Goal: Task Accomplishment & Management: Manage account settings

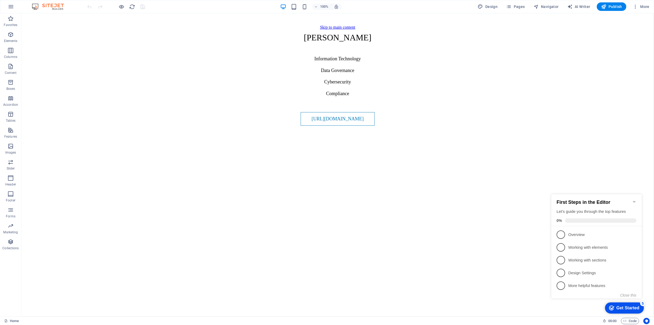
click at [633, 201] on icon "Minimize checklist" at bounding box center [634, 202] width 2 height 2
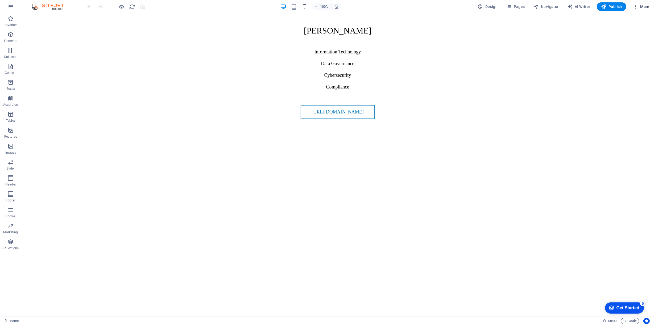
click at [640, 7] on span "More" at bounding box center [641, 6] width 17 height 5
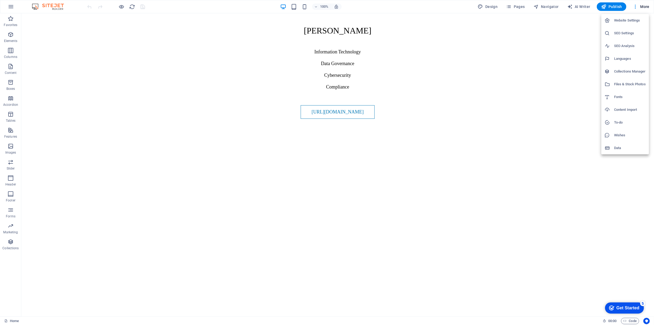
click at [630, 22] on h6 "Website Settings" at bounding box center [630, 20] width 32 height 6
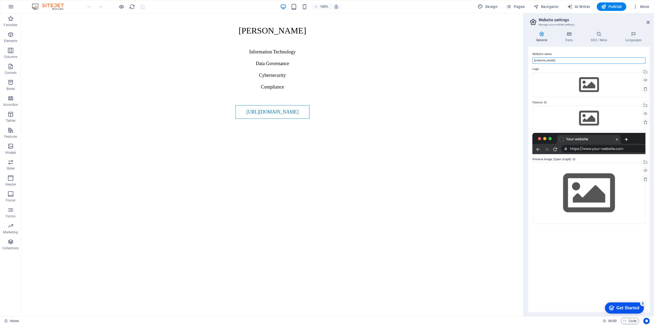
click at [576, 60] on input "[DOMAIN_NAME]" at bounding box center [588, 60] width 113 height 6
click at [570, 32] on icon at bounding box center [568, 33] width 23 height 5
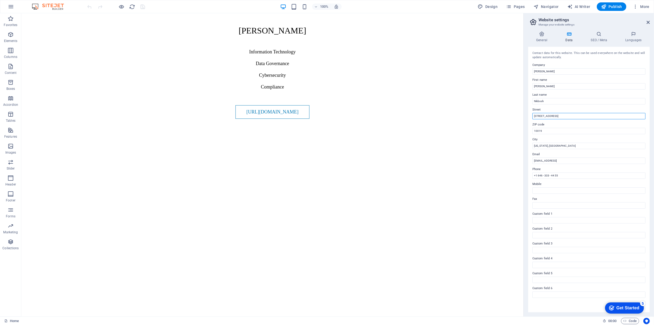
drag, startPoint x: 586, startPoint y: 128, endPoint x: 512, endPoint y: 117, distance: 75.6
drag, startPoint x: 553, startPoint y: 145, endPoint x: 487, endPoint y: 132, distance: 66.5
drag, startPoint x: 574, startPoint y: 159, endPoint x: 502, endPoint y: 147, distance: 72.9
drag, startPoint x: 572, startPoint y: 175, endPoint x: 481, endPoint y: 163, distance: 92.3
type input "7"
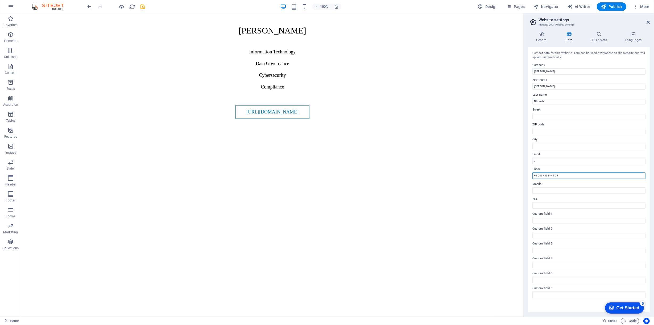
drag, startPoint x: 578, startPoint y: 188, endPoint x: 477, endPoint y: 174, distance: 101.9
drag, startPoint x: 556, startPoint y: 172, endPoint x: 512, endPoint y: 159, distance: 45.6
click at [553, 175] on input "Phone" at bounding box center [588, 176] width 113 height 6
click at [599, 35] on icon at bounding box center [599, 33] width 32 height 5
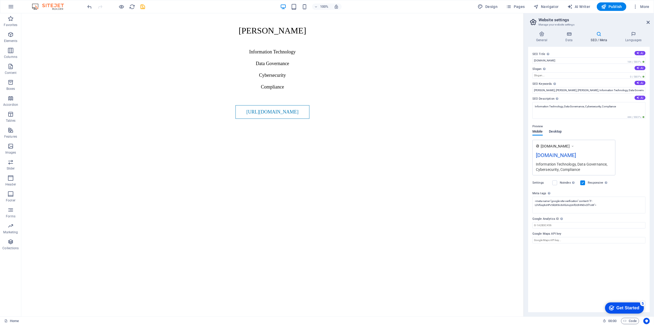
click at [557, 130] on span "Desktop" at bounding box center [555, 131] width 13 height 7
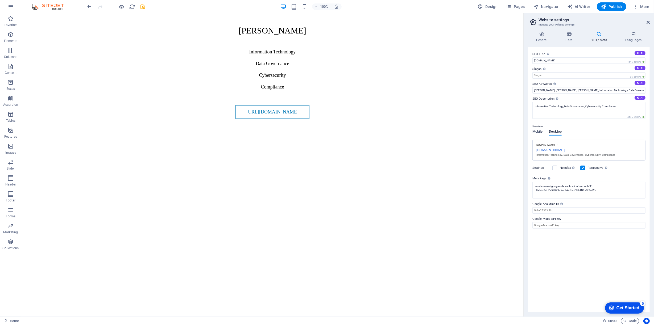
click at [536, 131] on span "Mobile" at bounding box center [537, 131] width 10 height 7
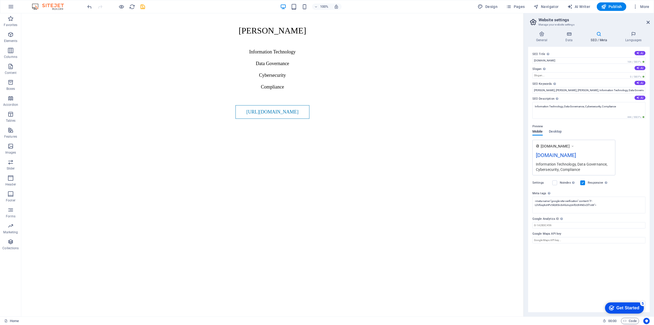
click at [599, 36] on icon at bounding box center [599, 33] width 32 height 5
click at [571, 36] on icon at bounding box center [568, 33] width 23 height 5
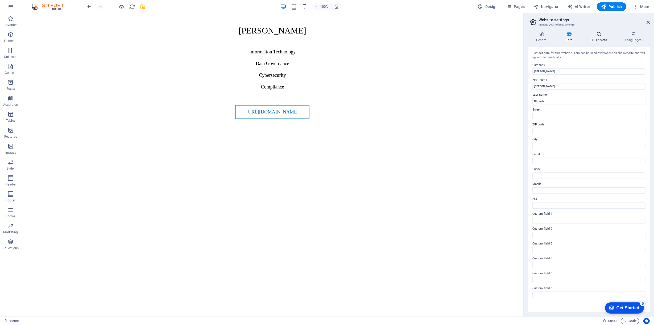
click at [601, 38] on h4 "SEO / Meta" at bounding box center [600, 36] width 35 height 11
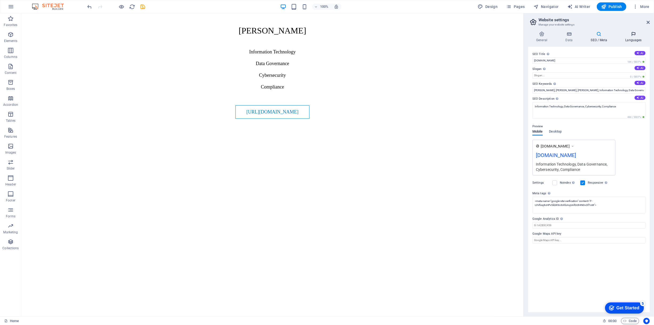
click at [632, 38] on h4 "Languages" at bounding box center [633, 36] width 32 height 11
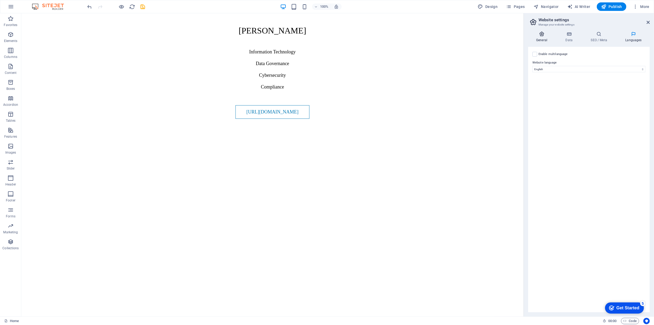
click at [543, 38] on h4 "General" at bounding box center [542, 36] width 29 height 11
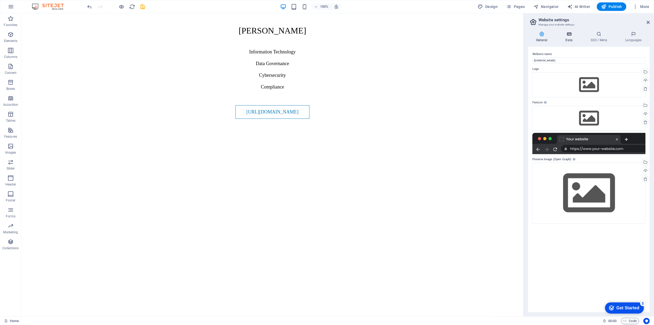
click at [561, 38] on h4 "Data" at bounding box center [569, 36] width 25 height 11
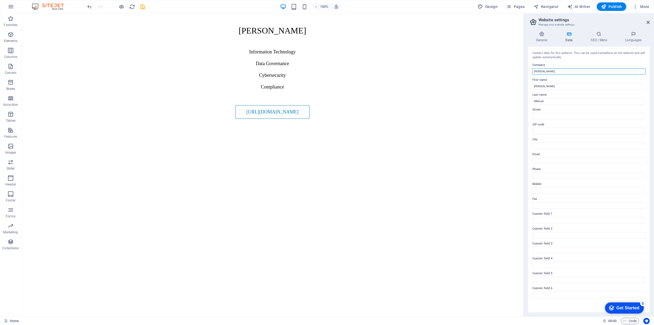
drag, startPoint x: 580, startPoint y: 84, endPoint x: 512, endPoint y: 70, distance: 68.9
click at [566, 64] on label "Company" at bounding box center [588, 65] width 113 height 6
click at [566, 68] on input "Company" at bounding box center [588, 71] width 113 height 6
click at [589, 86] on input "[PERSON_NAME]" at bounding box center [588, 86] width 113 height 6
click at [599, 38] on h4 "SEO / Meta" at bounding box center [600, 36] width 35 height 11
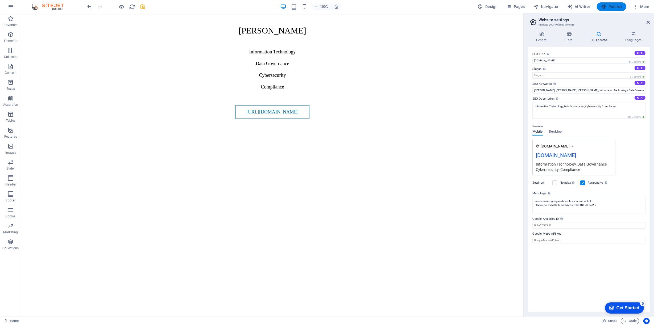
click at [609, 6] on span "Publish" at bounding box center [611, 6] width 21 height 5
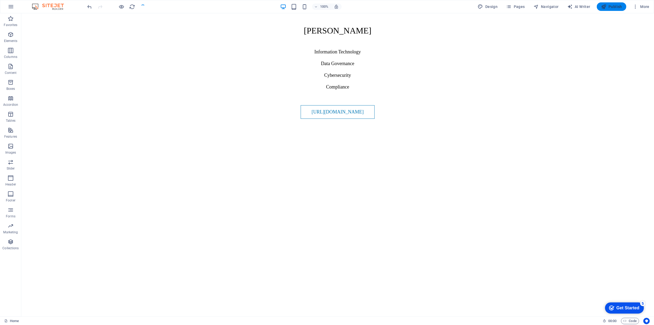
click at [609, 9] on span "Publish" at bounding box center [611, 6] width 21 height 5
